Goal: Transaction & Acquisition: Purchase product/service

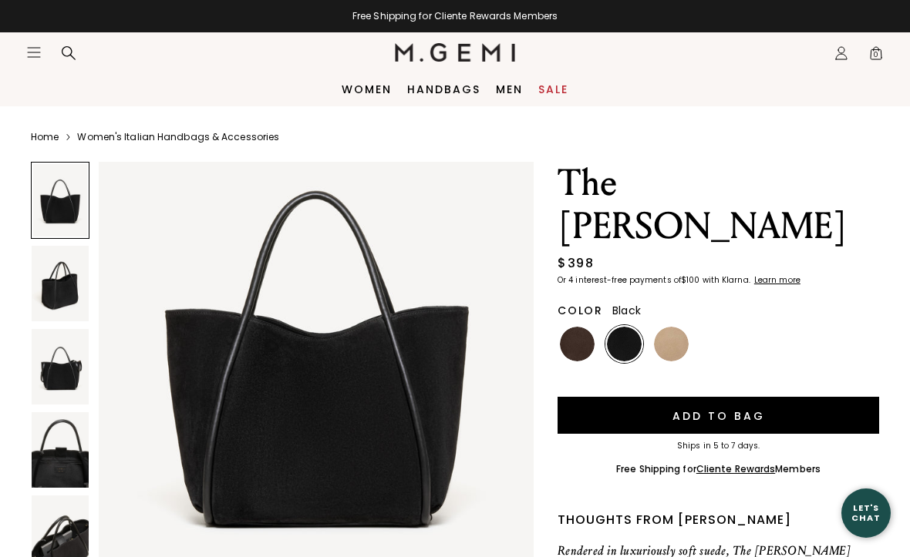
scroll to position [109, 0]
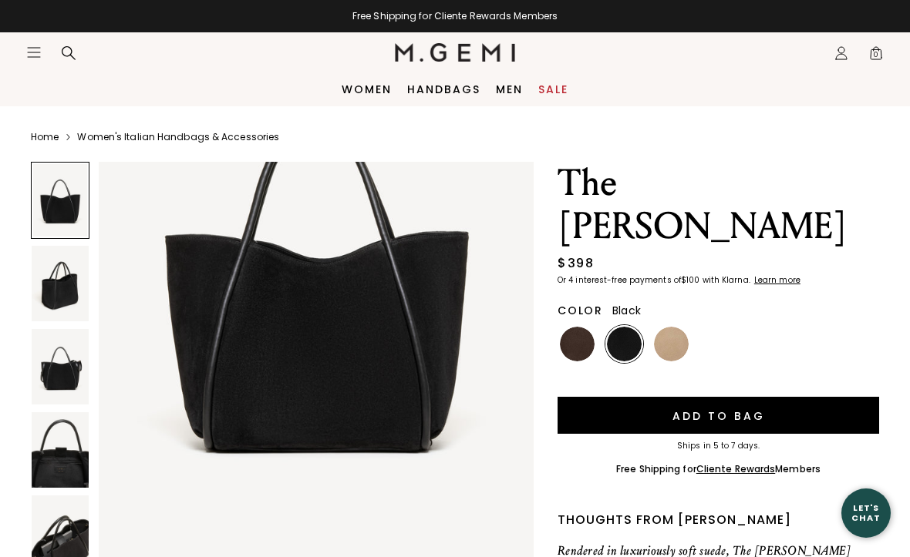
click at [71, 270] on img at bounding box center [60, 284] width 57 height 76
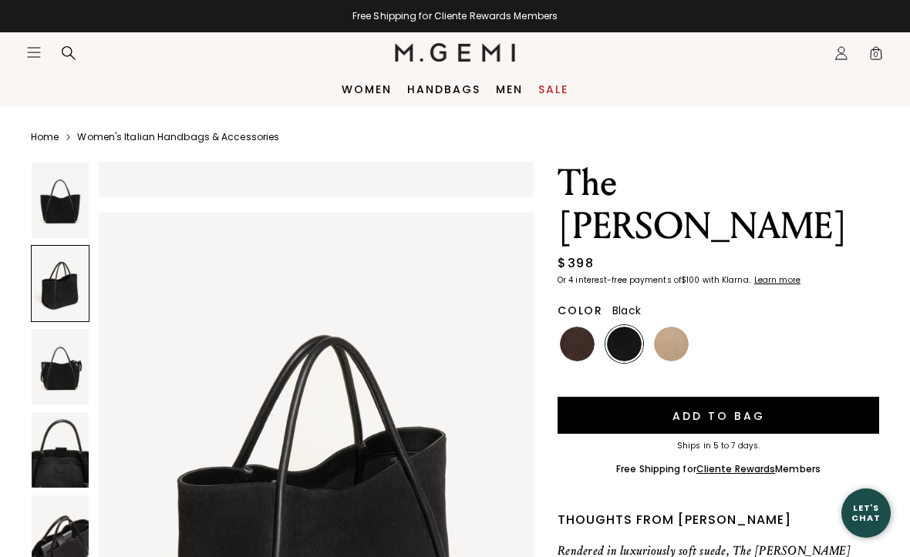
scroll to position [596, 0]
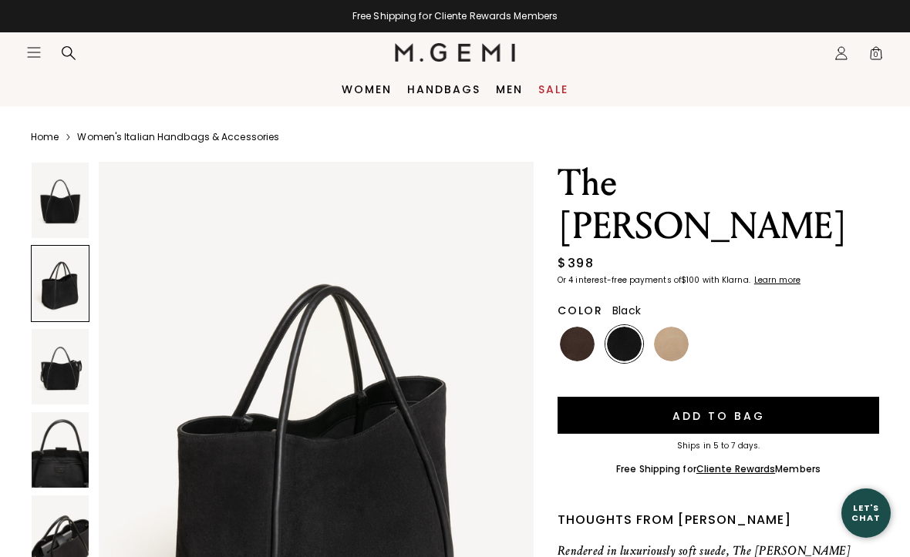
click at [46, 352] on img at bounding box center [60, 367] width 57 height 76
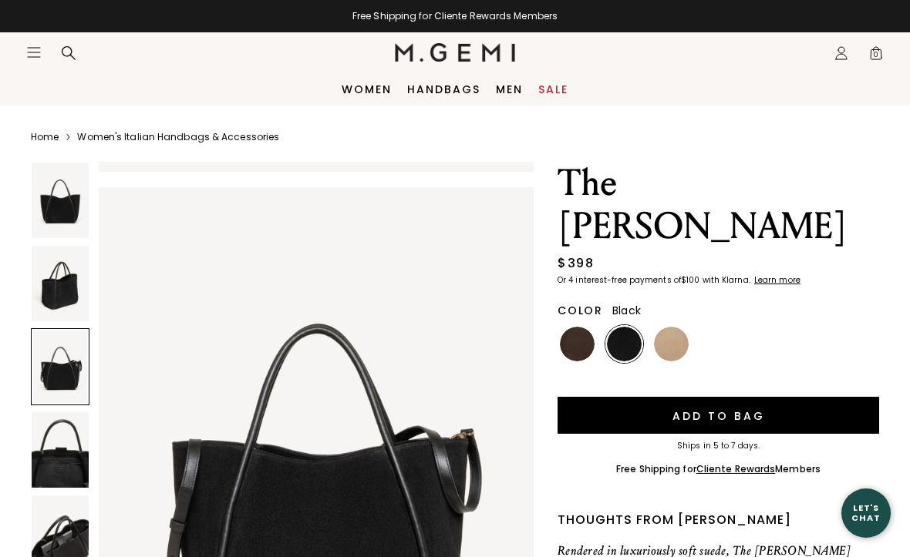
scroll to position [1191, 0]
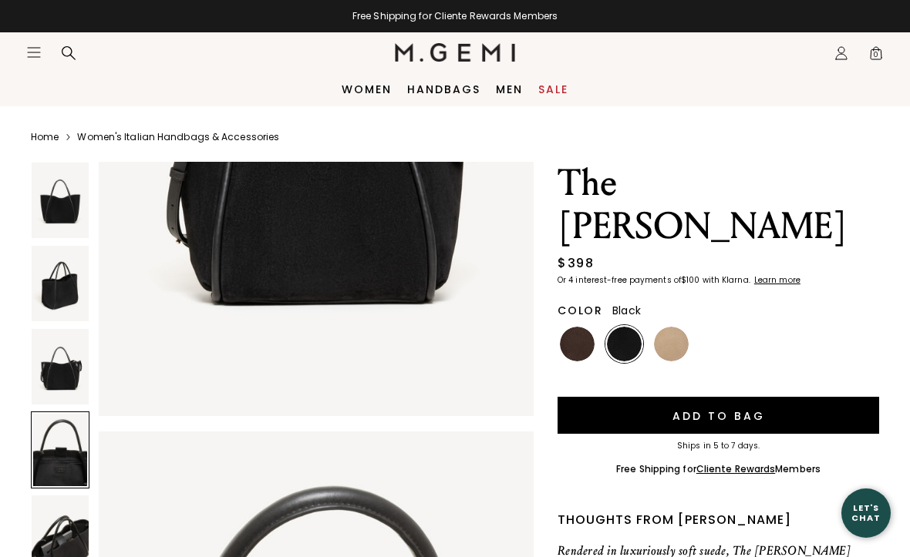
click at [61, 361] on img at bounding box center [60, 367] width 57 height 76
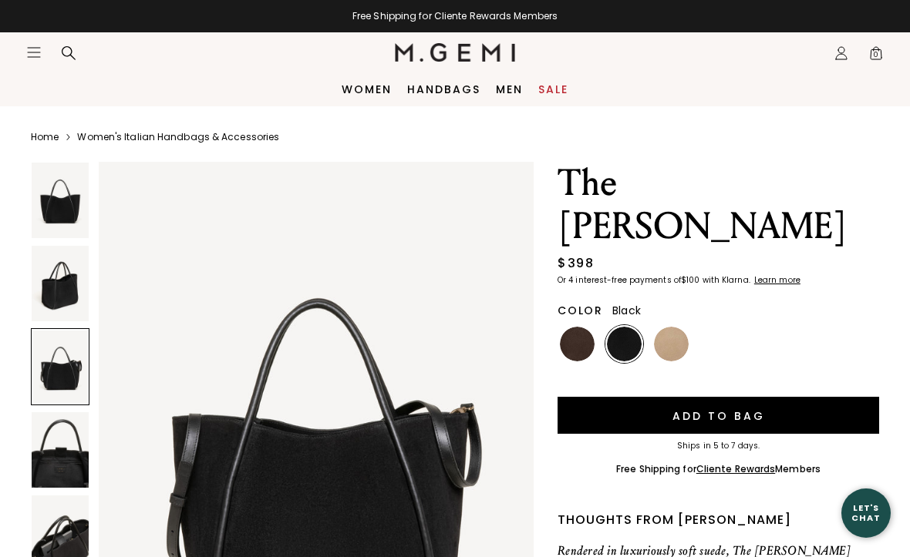
click at [66, 450] on img at bounding box center [60, 450] width 57 height 76
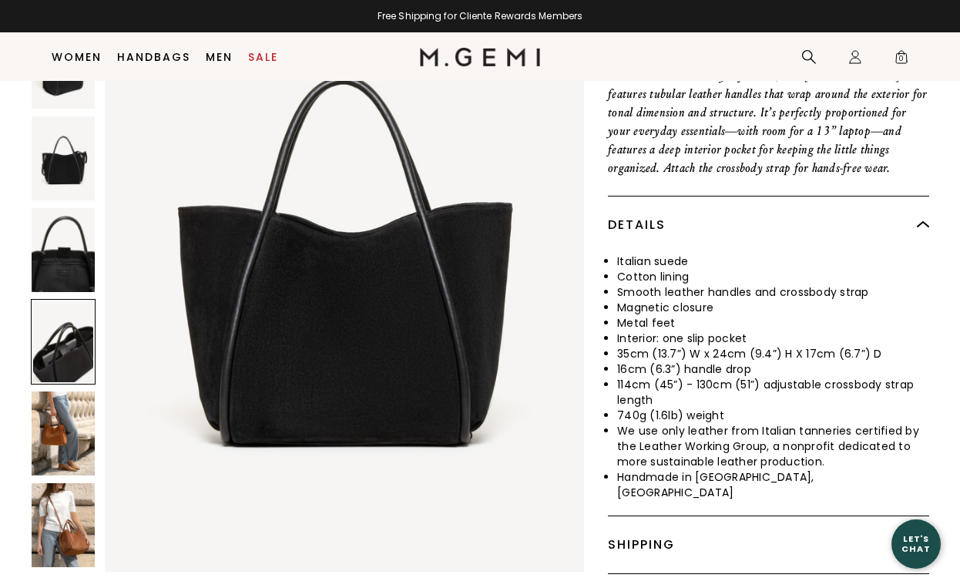
scroll to position [452, 0]
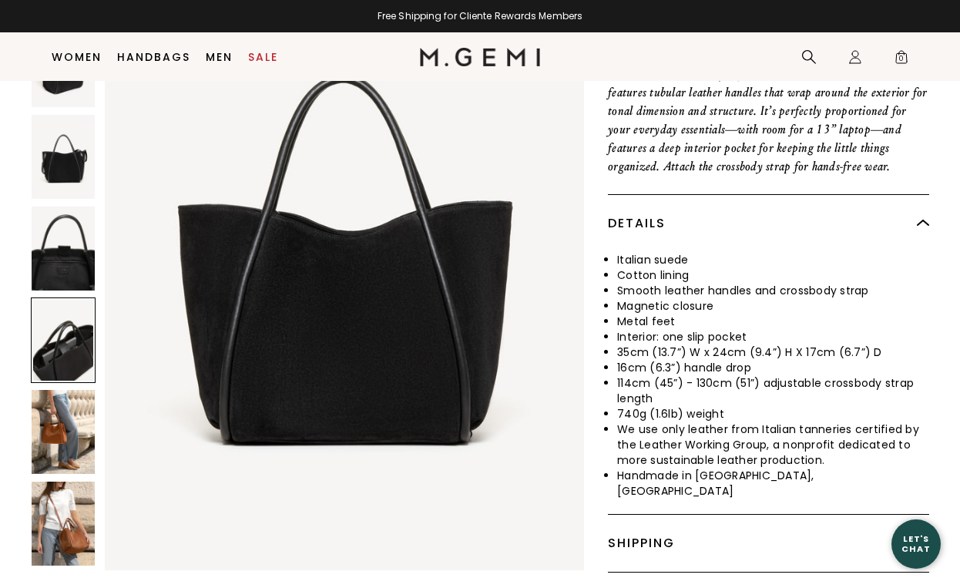
click at [50, 482] on img at bounding box center [63, 524] width 63 height 84
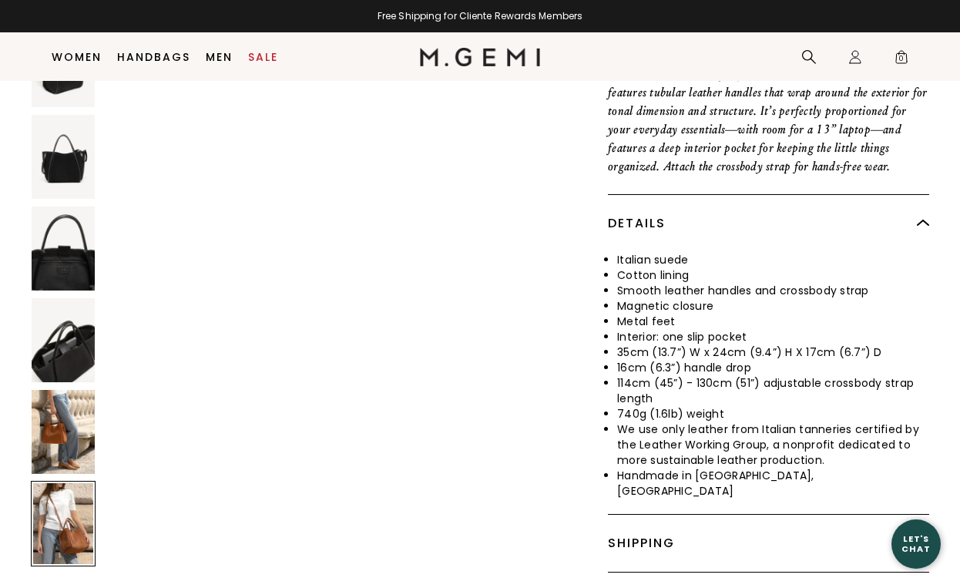
scroll to position [3930, 0]
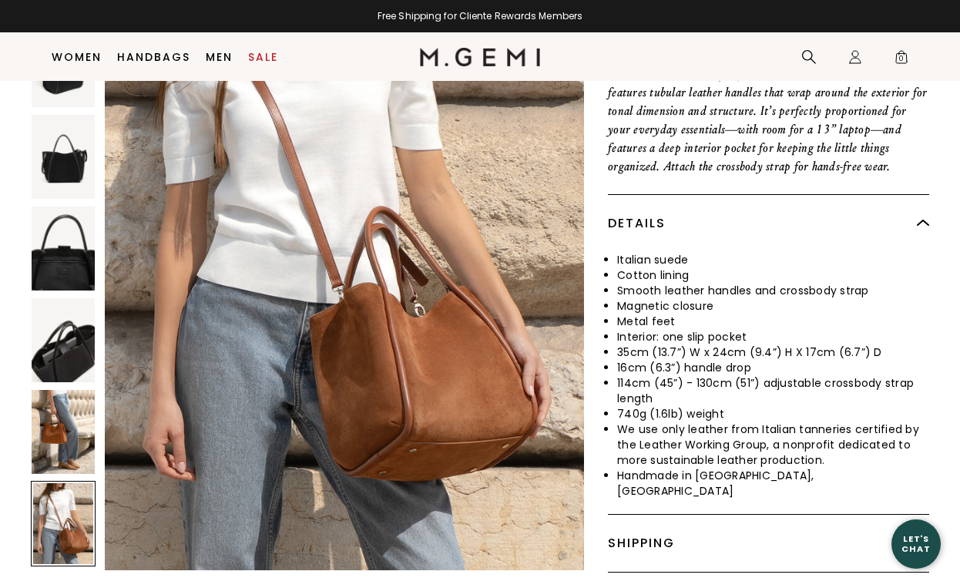
click at [56, 390] on img at bounding box center [63, 432] width 63 height 84
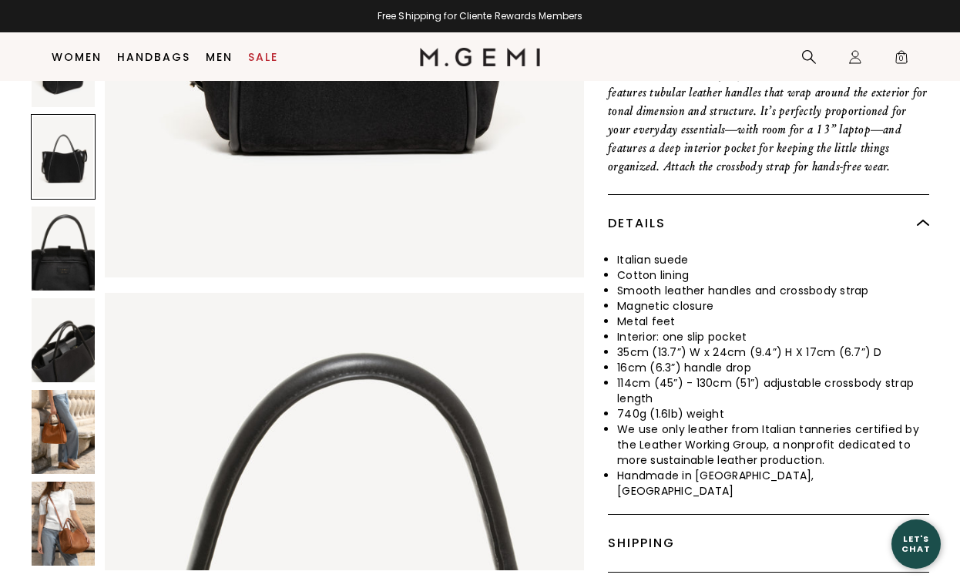
scroll to position [1602, 0]
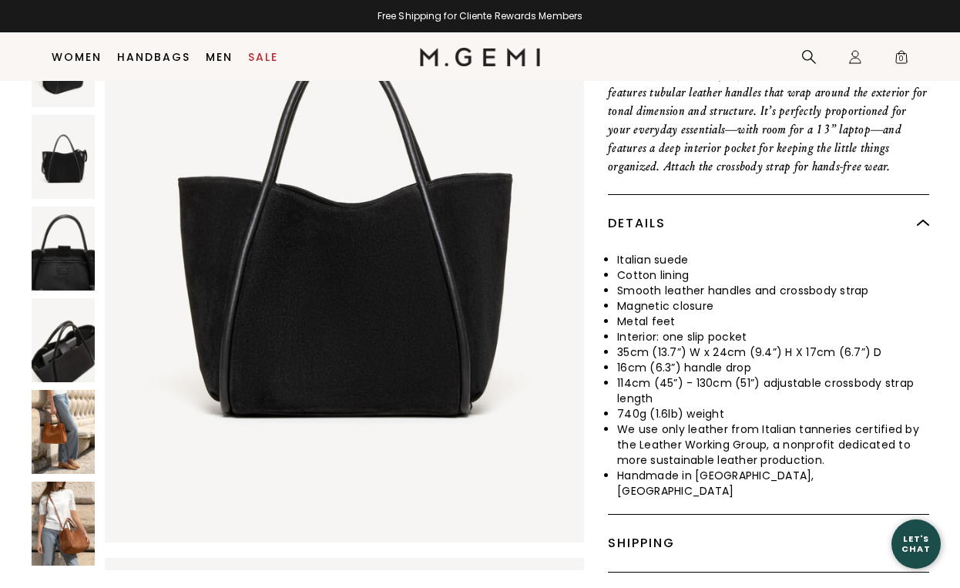
click at [257, 59] on link "Sale" at bounding box center [263, 57] width 30 height 12
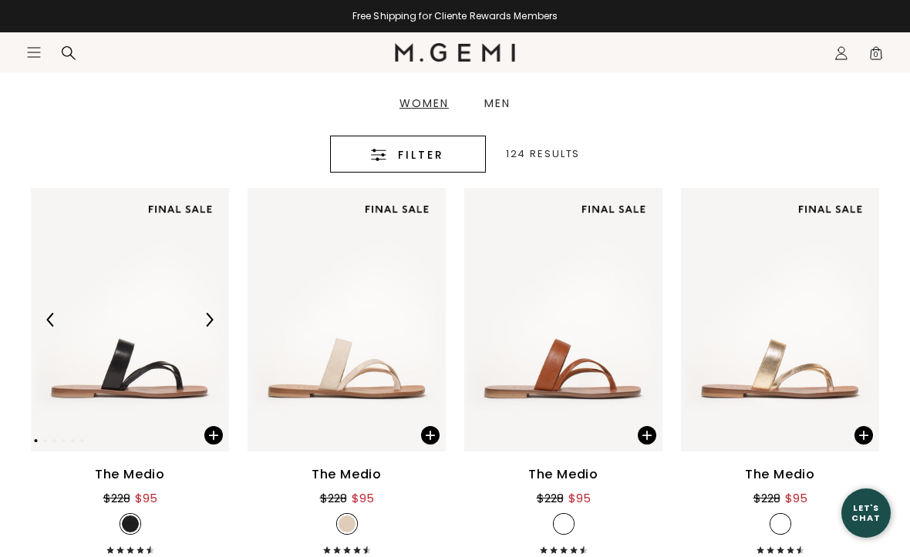
scroll to position [328, 0]
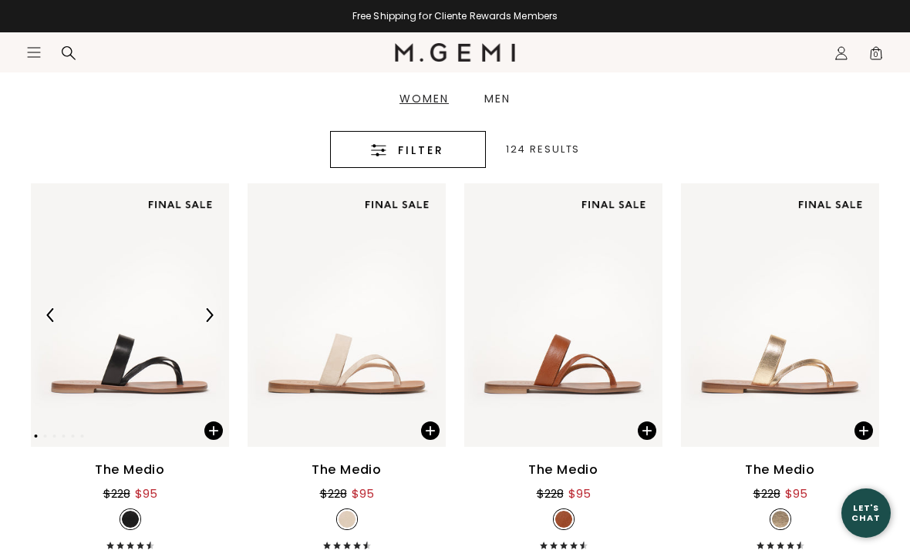
click at [410, 131] on button "Filter" at bounding box center [408, 149] width 156 height 37
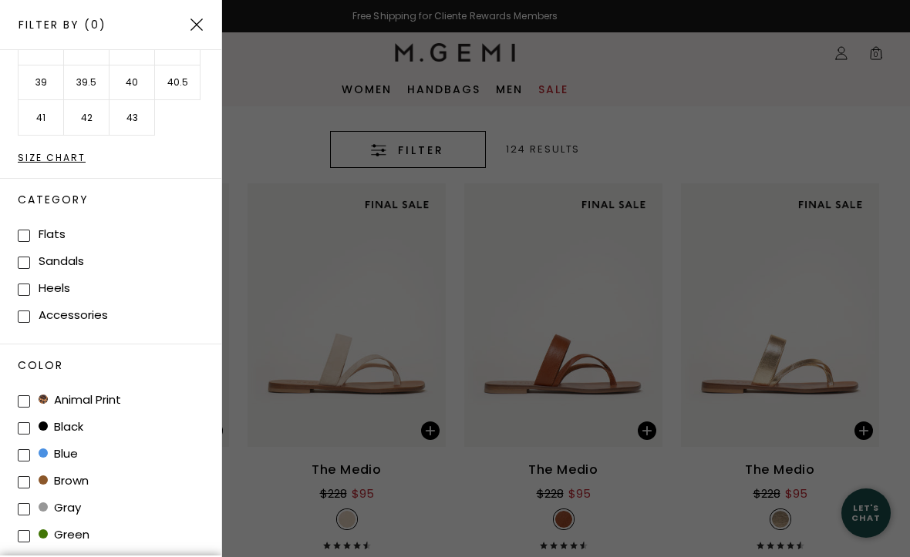
scroll to position [90, 0]
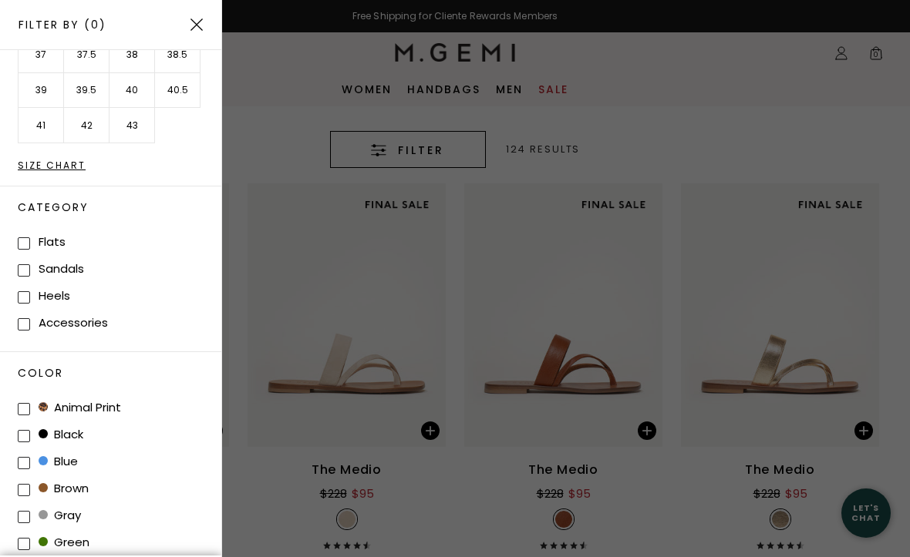
click at [101, 326] on label "Accessories" at bounding box center [73, 323] width 69 height 16
click at [30, 326] on input "Accessories" at bounding box center [24, 324] width 12 height 12
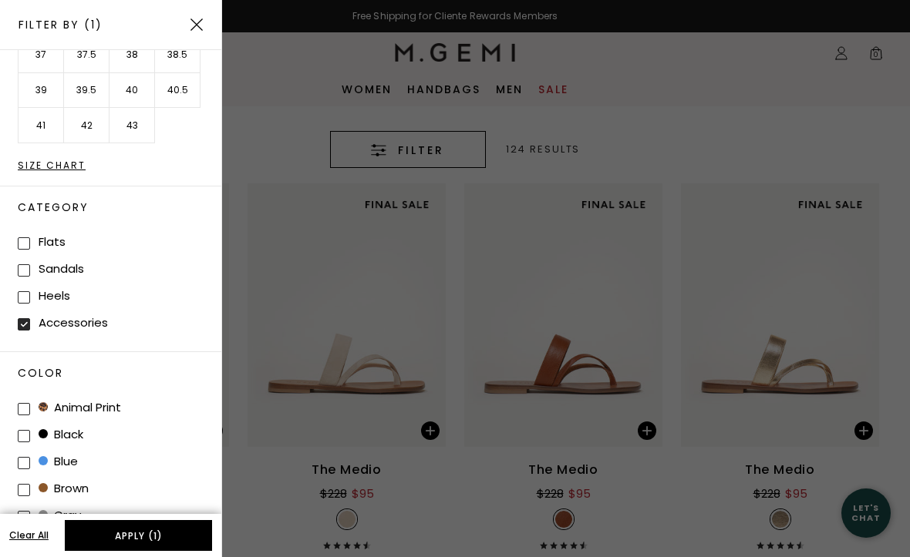
click at [66, 315] on label "Accessories" at bounding box center [73, 323] width 69 height 16
click at [30, 318] on input "Accessories" at bounding box center [24, 324] width 12 height 12
click at [25, 311] on li "Accessories" at bounding box center [120, 322] width 204 height 27
click at [31, 309] on li "Accessories" at bounding box center [120, 322] width 204 height 27
click at [19, 318] on span at bounding box center [24, 324] width 12 height 12
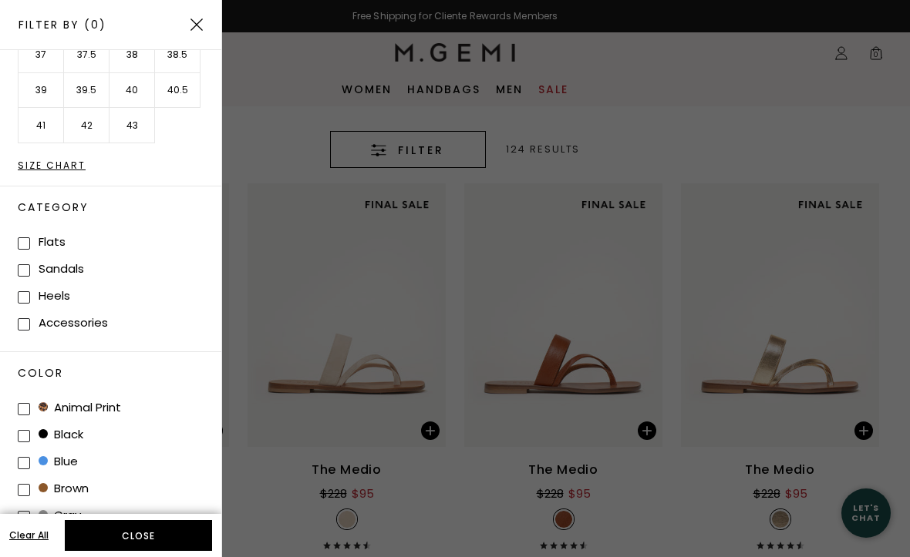
checkbox input "true"
click at [133, 544] on button "Apply (1)" at bounding box center [138, 535] width 147 height 31
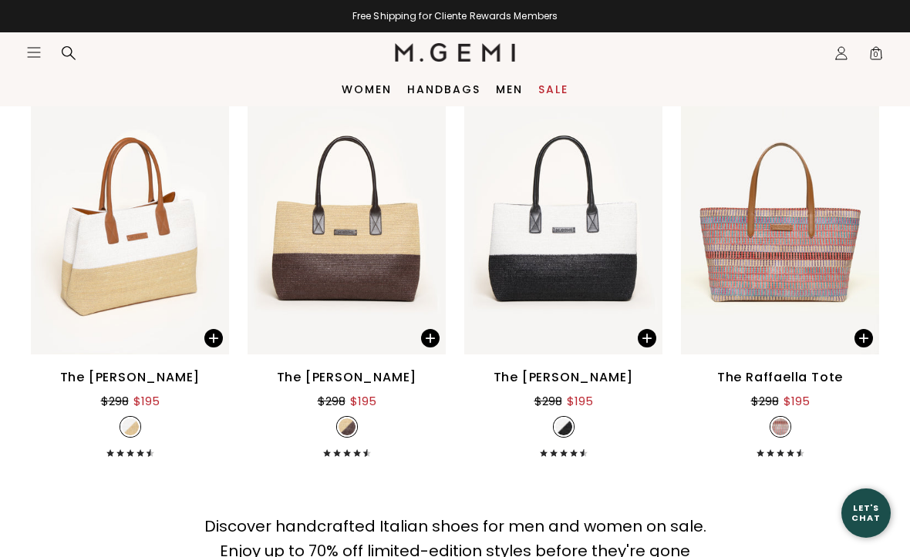
scroll to position [449, 0]
